Goal: Information Seeking & Learning: Learn about a topic

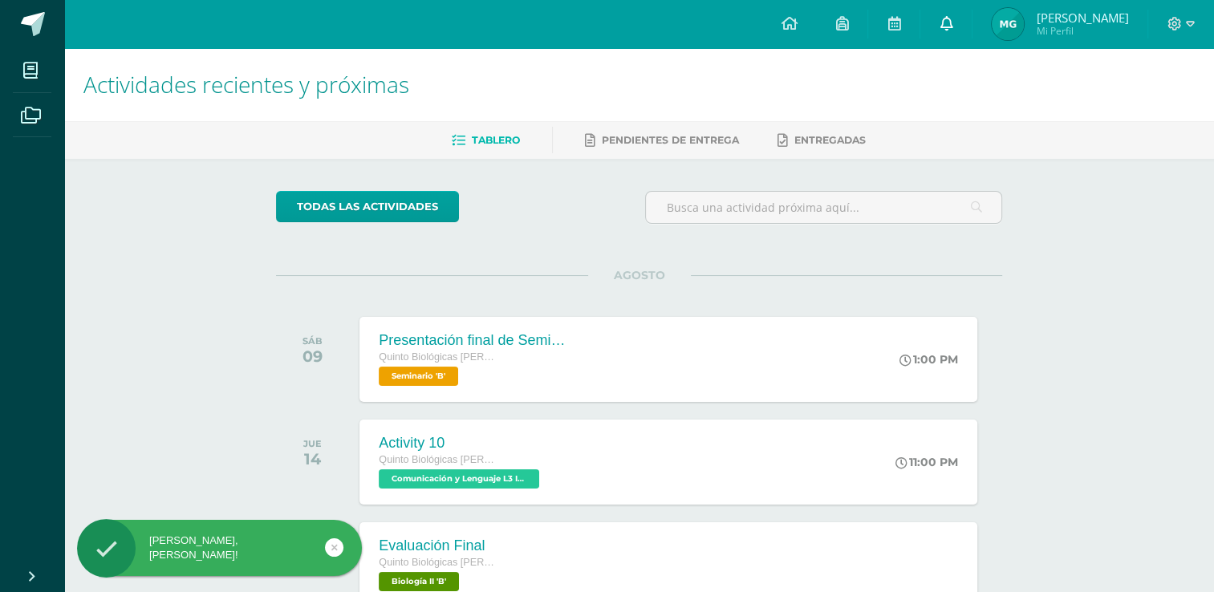
click at [949, 25] on link at bounding box center [945, 24] width 51 height 48
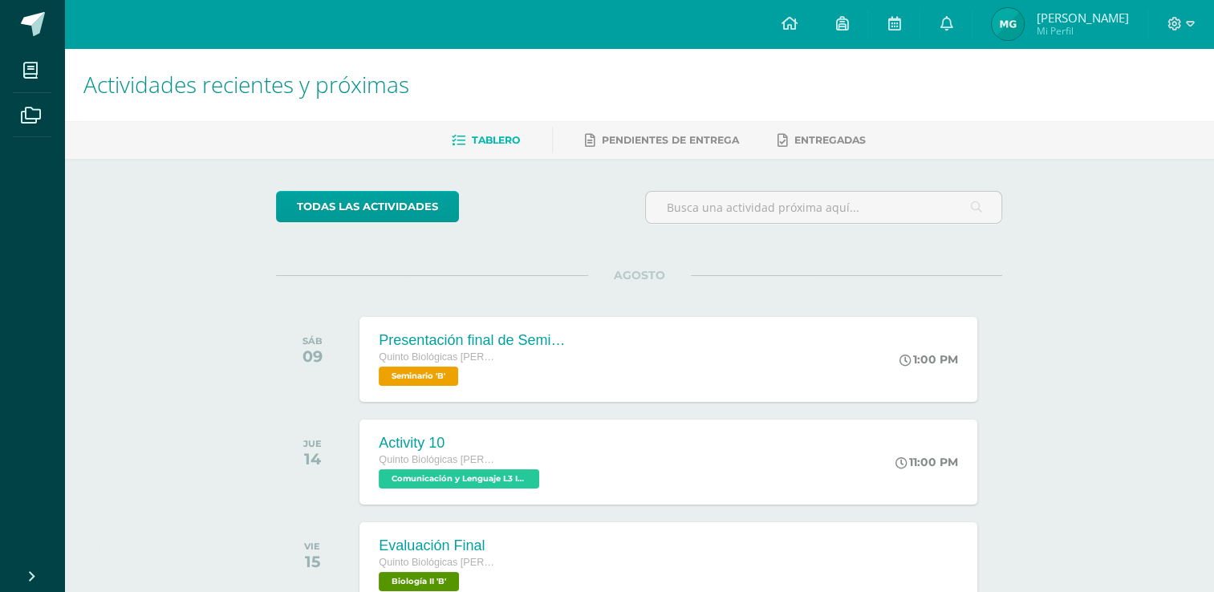
click at [1166, 200] on div "Actividades recientes y próximas Tablero Pendientes de entrega Entregadas todas…" at bounding box center [638, 532] width 1149 height 968
click at [30, 71] on icon at bounding box center [30, 71] width 14 height 16
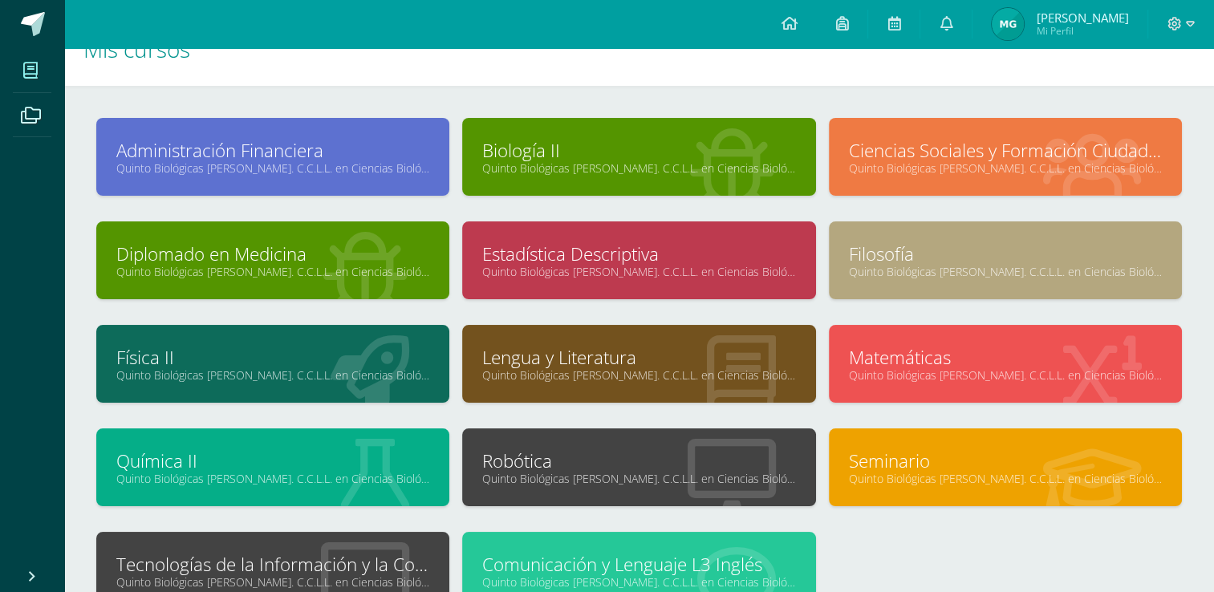
scroll to position [26, 0]
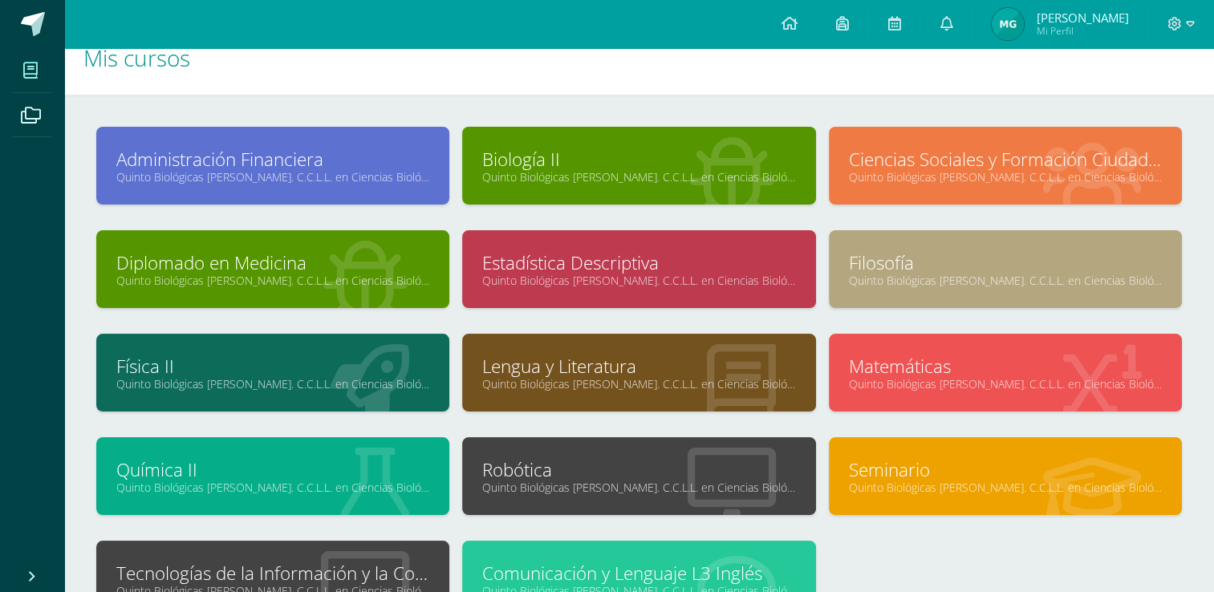
click at [1077, 153] on link "Ciencias Sociales y Formación Ciudadana II" at bounding box center [1005, 159] width 313 height 25
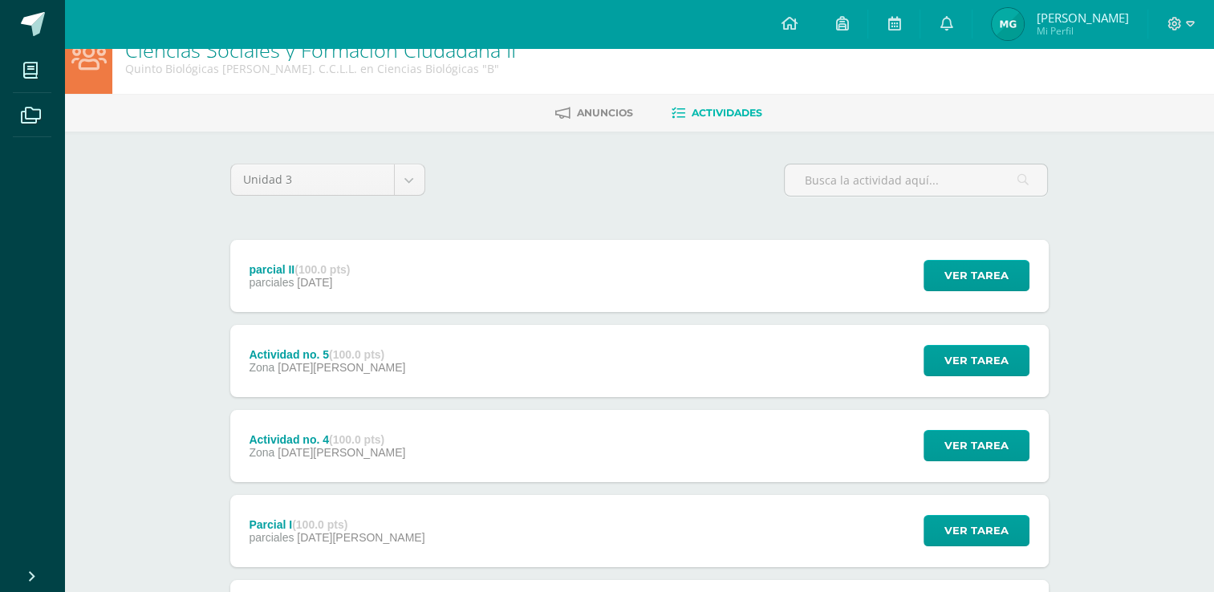
scroll to position [26, 0]
click at [606, 114] on span "Anuncios" at bounding box center [605, 113] width 56 height 12
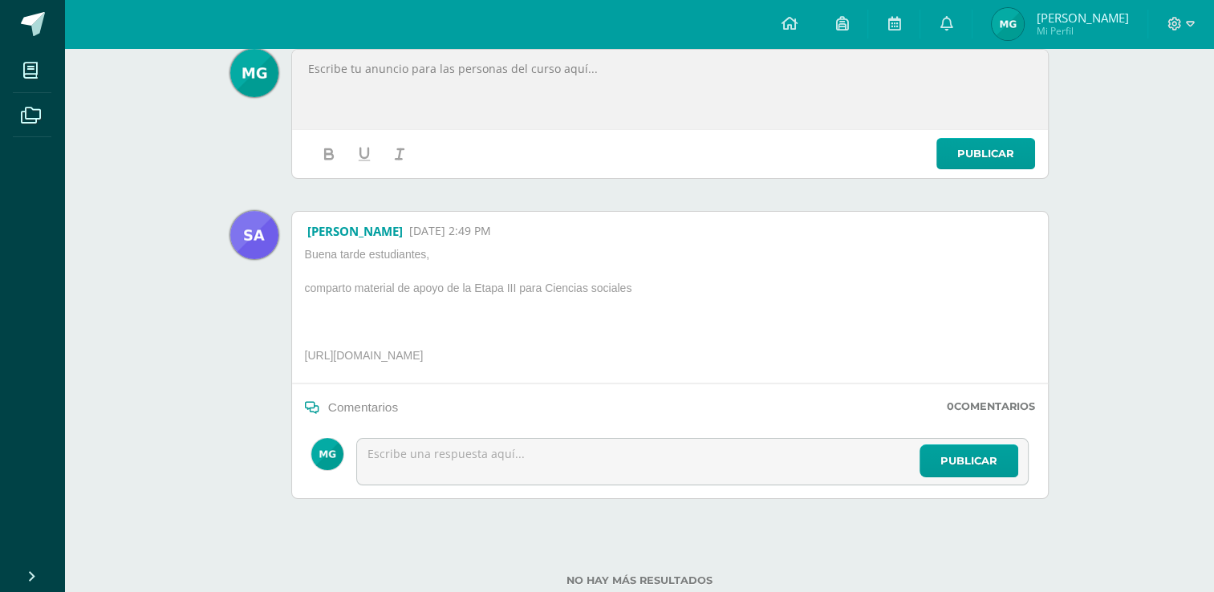
scroll to position [244, 0]
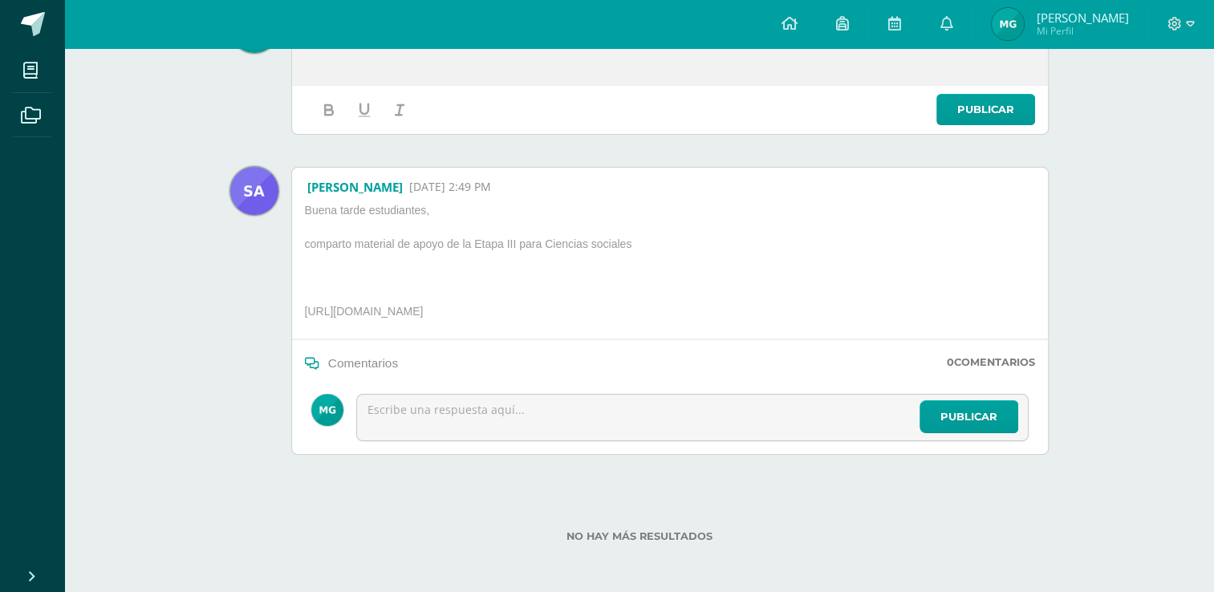
click at [667, 317] on p "https://docs.google.com/presentation/d/1JXA9_Sglpee-kAMy4zYNr7O_-fLDvJXWu1h8tIm…" at bounding box center [482, 314] width 369 height 21
click at [667, 314] on p "https://docs.google.com/presentation/d/1JXA9_Sglpee-kAMy4zYNr7O_-fLDvJXWu1h8tIm…" at bounding box center [482, 314] width 369 height 21
drag, startPoint x: 307, startPoint y: 308, endPoint x: 1058, endPoint y: 258, distance: 752.5
click at [1058, 258] on div "Unidad 3 Unidad 1 Unidad 2 Unidad 3 2 Publicaciones Publicar Cargando anuncios …" at bounding box center [639, 254] width 882 height 679
copy div "ttps://docs.google.com/presentation/d/1JXA9_Sglpee-kAMy4zYNr7O_-fLDvJXWu1h8tImm…"
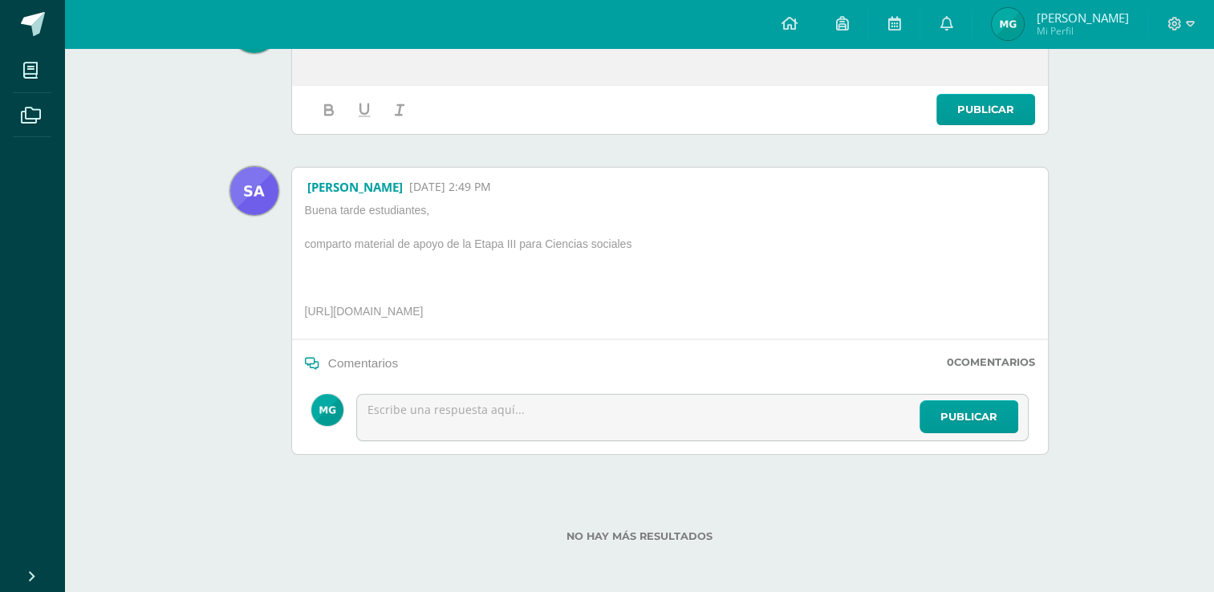
click at [295, 304] on div "Alejandra Tzi González 11 Jun, 2:49 PM Buena tarde estudiantes, comparto materi…" at bounding box center [669, 311] width 757 height 288
click at [302, 309] on p "https://docs.google.com/presentation/d/1JXA9_Sglpee-kAMy4zYNr7O_-fLDvJXWu1h8tIm…" at bounding box center [482, 314] width 369 height 21
drag, startPoint x: 303, startPoint y: 309, endPoint x: 899, endPoint y: 306, distance: 596.0
click at [667, 306] on p "https://docs.google.com/presentation/d/1JXA9_Sglpee-kAMy4zYNr7O_-fLDvJXWu1h8tIm…" at bounding box center [482, 314] width 369 height 21
copy p "https://docs.google.com/presentation/d/1JXA9_Sglpee-kAMy4zYNr7O_-fLDvJXWu1h8tIm…"
